Goal: Information Seeking & Learning: Learn about a topic

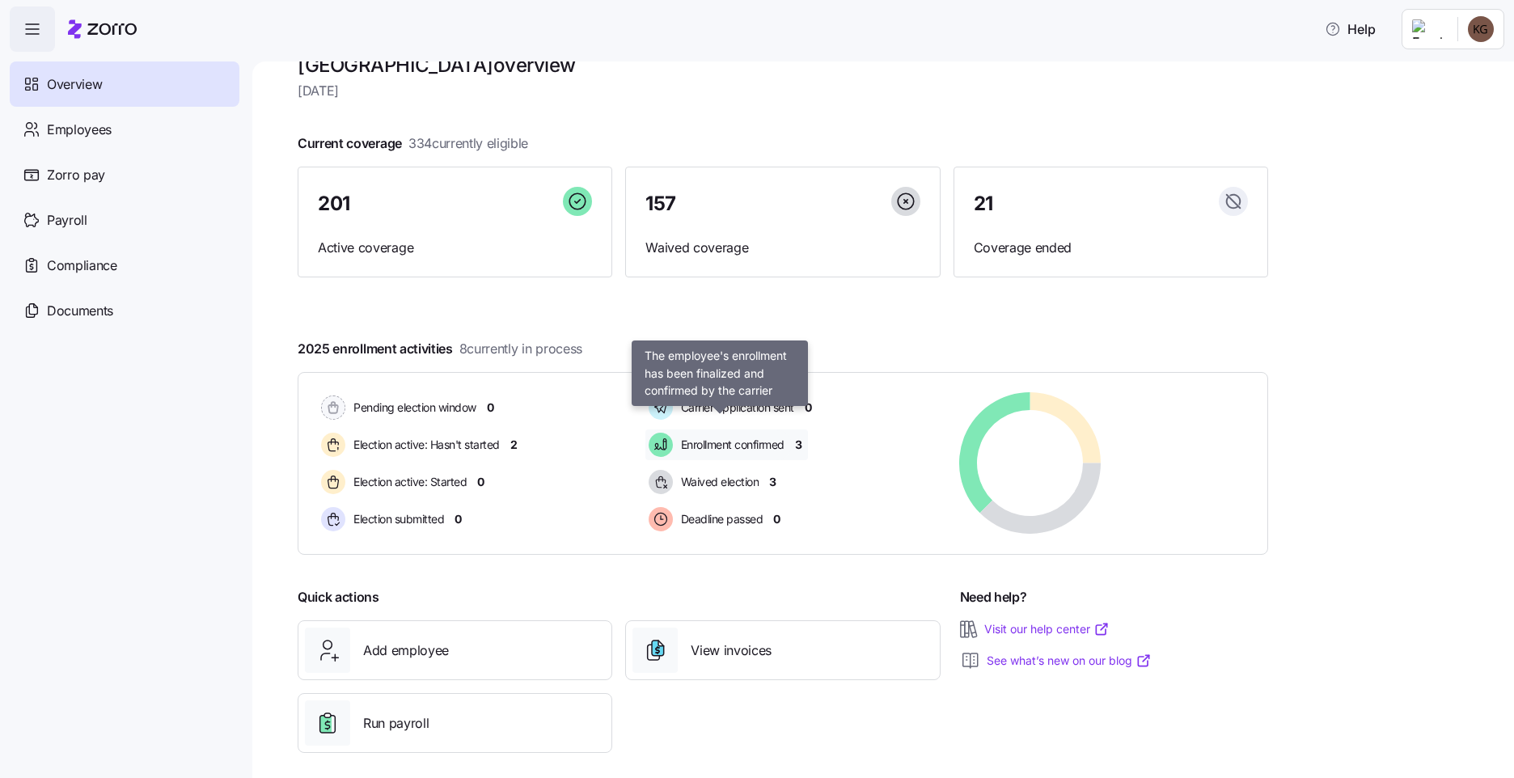
scroll to position [49, 0]
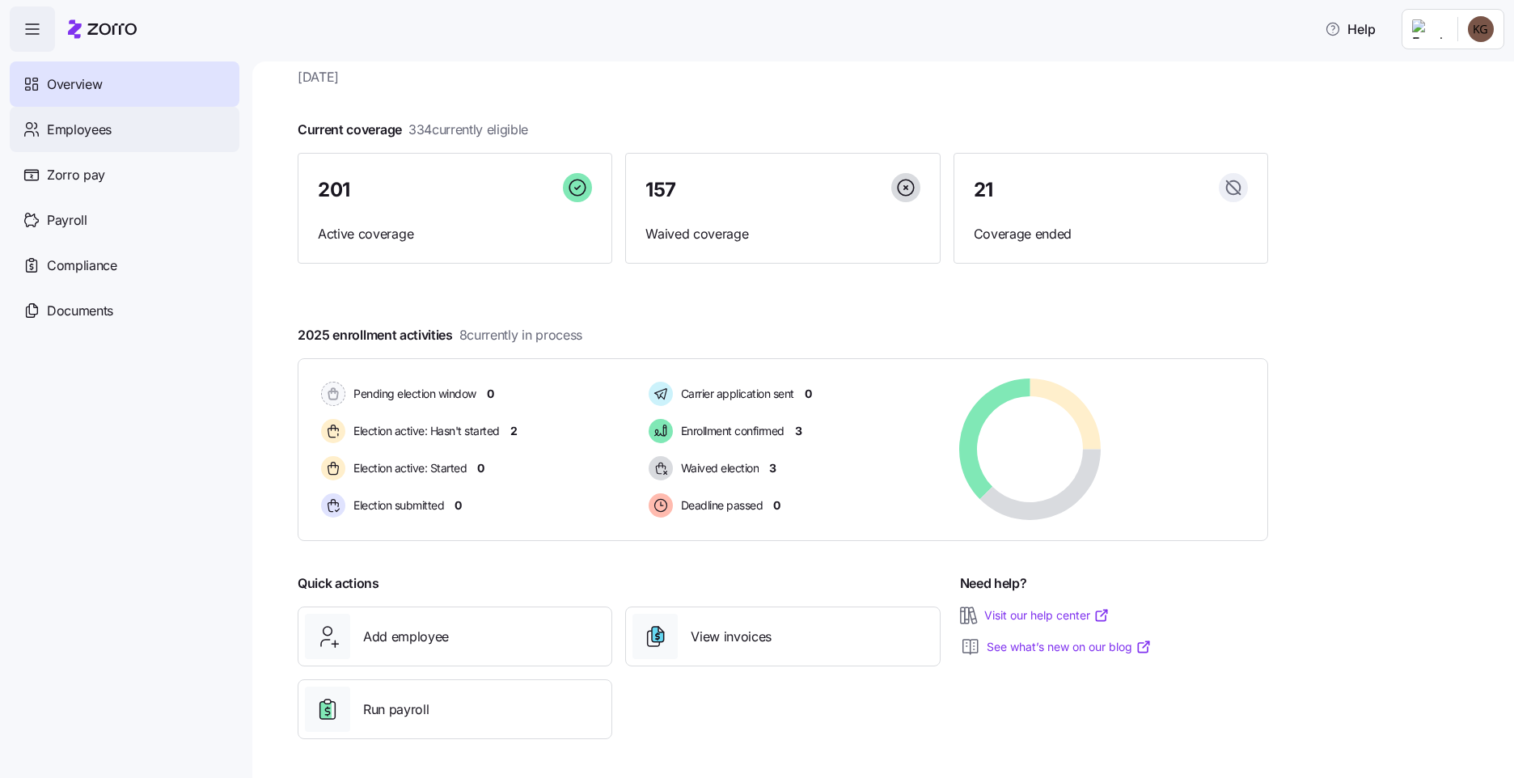
click at [88, 131] on span "Employees" at bounding box center [79, 130] width 65 height 20
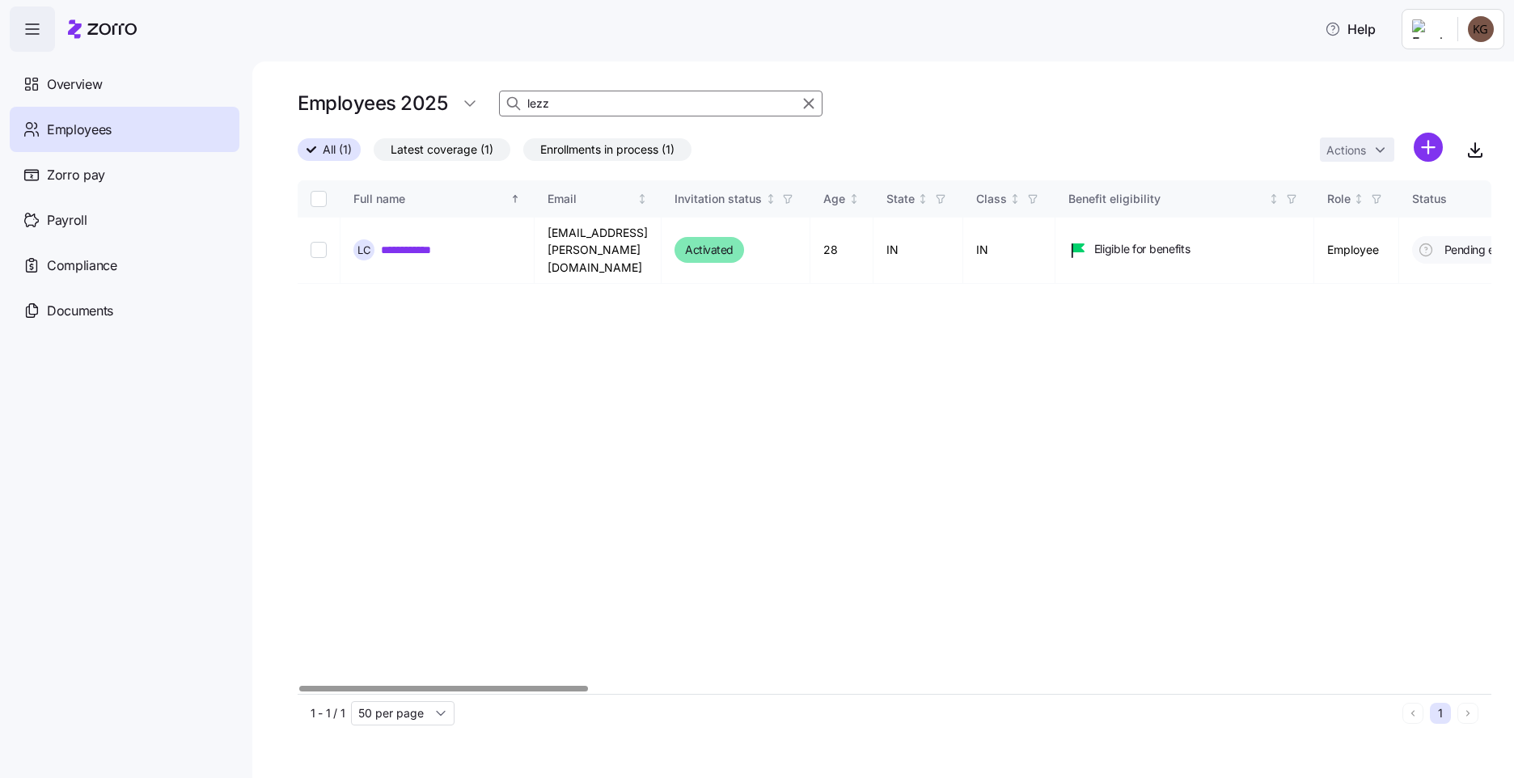
drag, startPoint x: 560, startPoint y: 113, endPoint x: 511, endPoint y: 107, distance: 49.8
click at [511, 107] on div "lezz" at bounding box center [660, 104] width 323 height 26
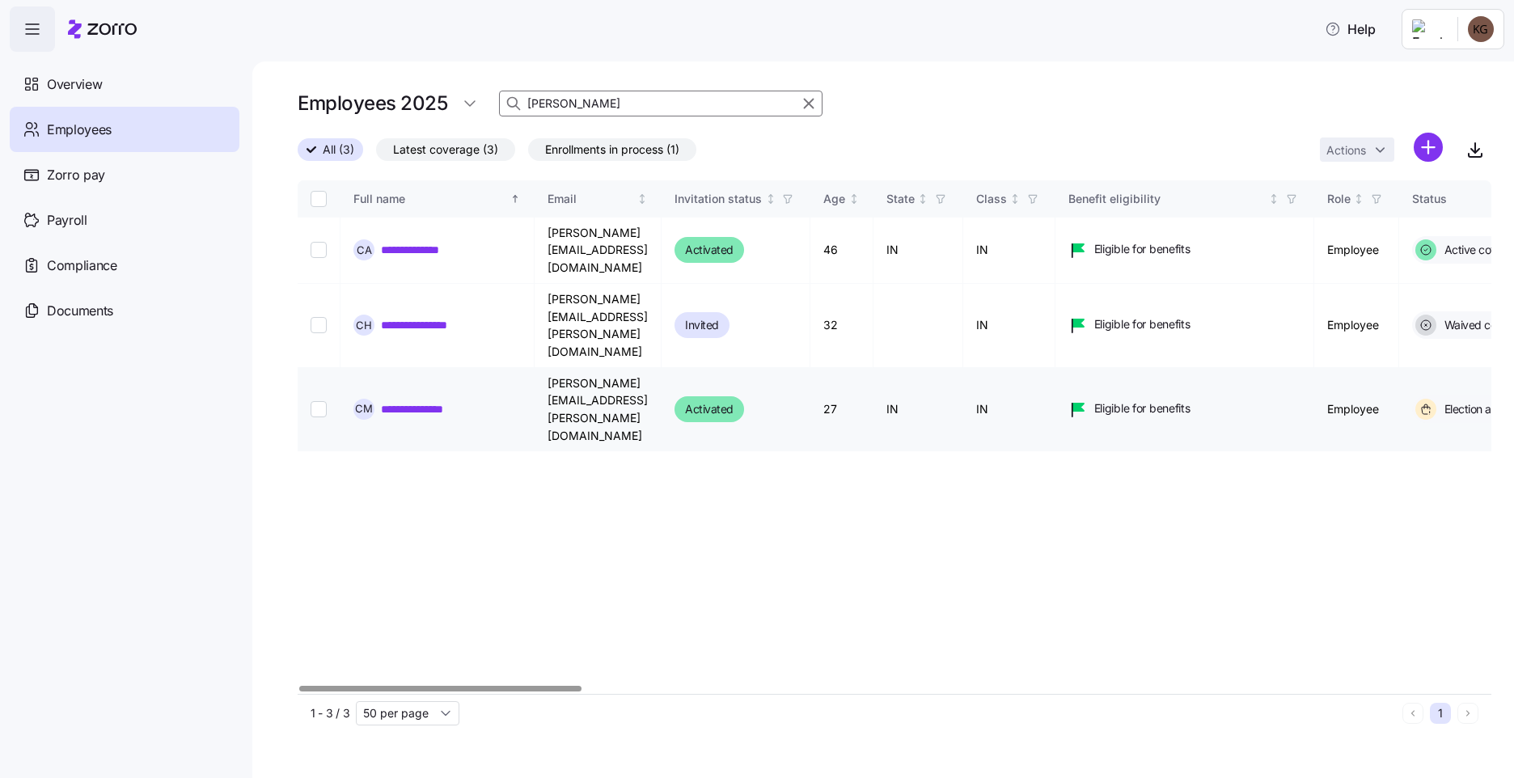
type input "[PERSON_NAME]"
click at [417, 401] on link "**********" at bounding box center [428, 409] width 94 height 16
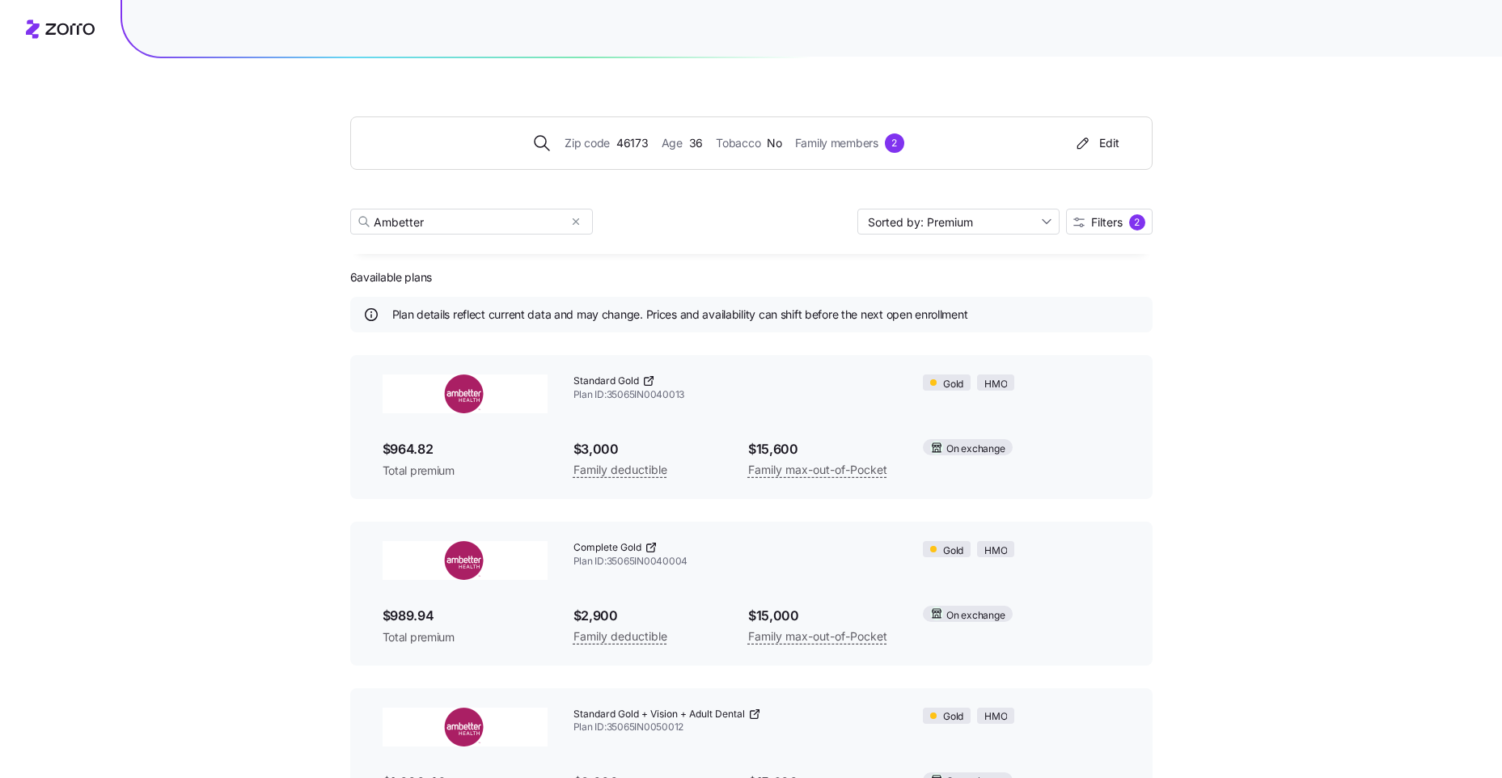
scroll to position [576, 0]
